Goal: Find specific page/section: Find specific page/section

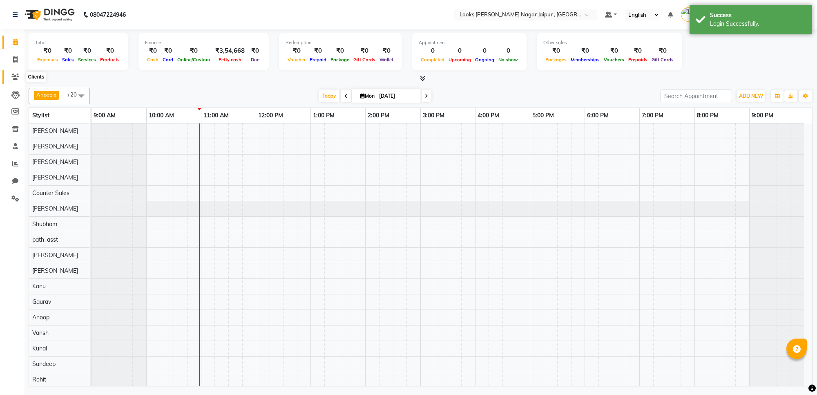
click at [18, 72] on span at bounding box center [15, 76] width 14 height 9
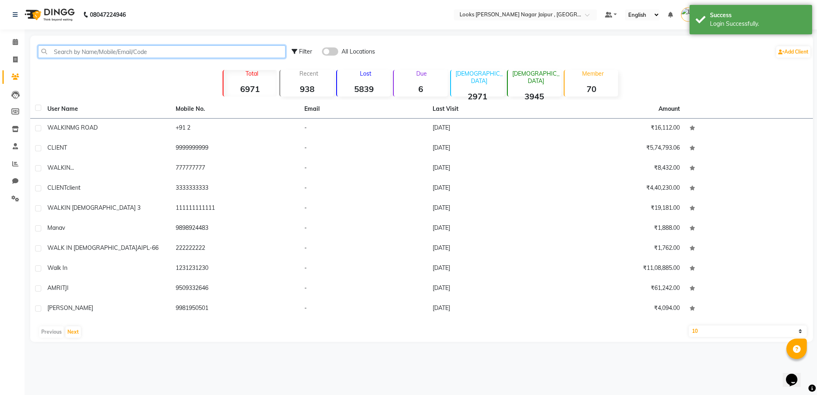
click at [133, 56] on input "text" at bounding box center [162, 51] width 248 height 13
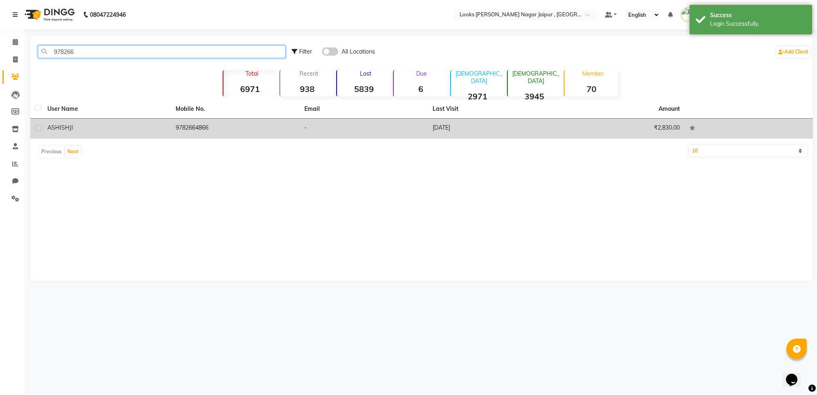
type input "978266"
click at [180, 121] on td "9782664866" at bounding box center [235, 128] width 128 height 20
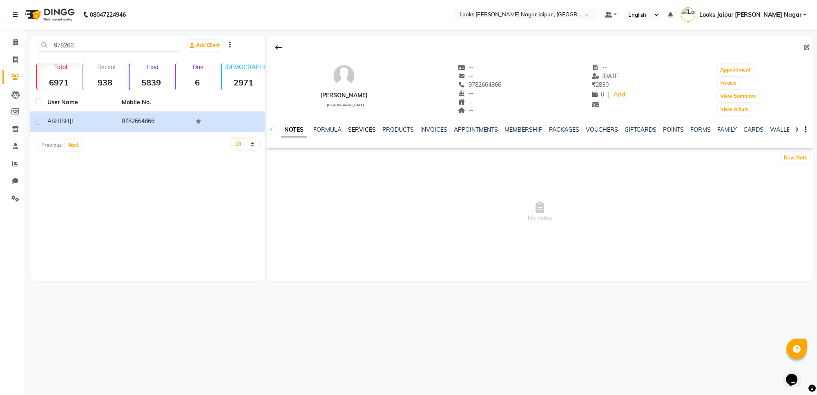
click at [355, 130] on link "SERVICES" at bounding box center [362, 129] width 28 height 7
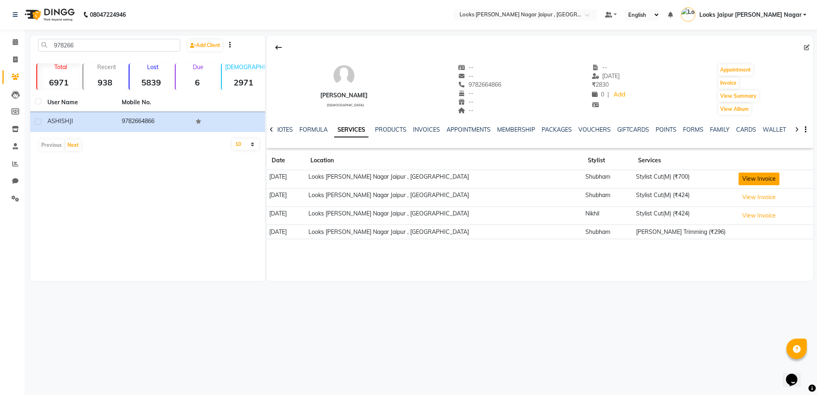
click at [739, 184] on button "View Invoice" at bounding box center [759, 178] width 41 height 13
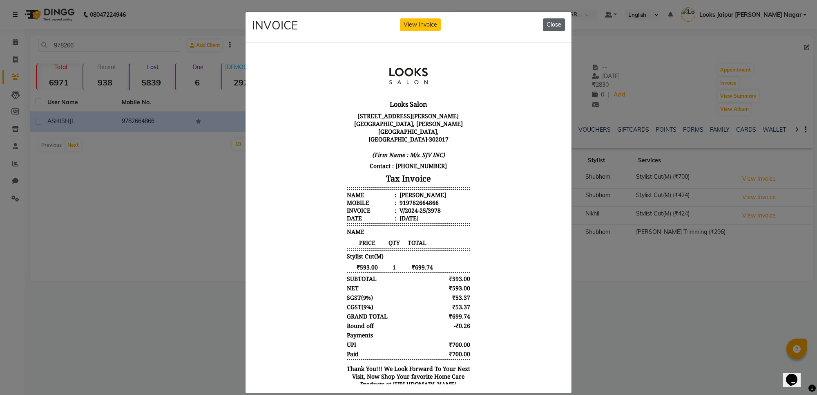
click at [546, 25] on button "Close" at bounding box center [554, 24] width 22 height 13
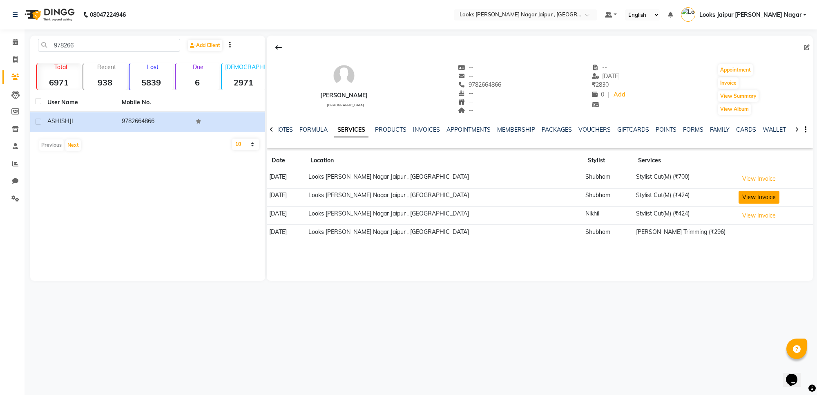
click at [750, 197] on button "View Invoice" at bounding box center [759, 197] width 41 height 13
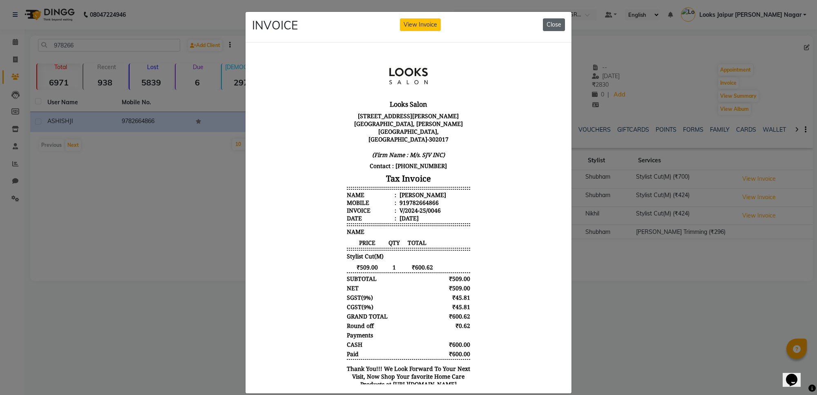
click at [544, 20] on button "Close" at bounding box center [554, 24] width 22 height 13
